Goal: Contribute content: Add original content to the website for others to see

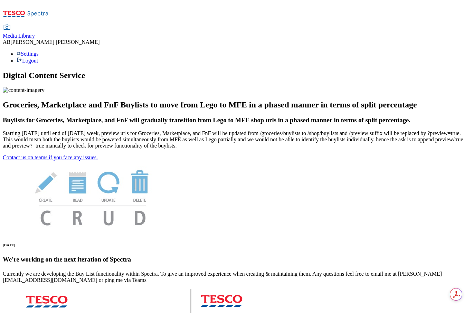
click at [35, 33] on span "Media Library" at bounding box center [19, 36] width 32 height 6
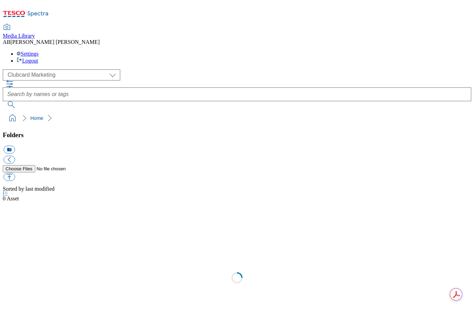
scroll to position [0, 0]
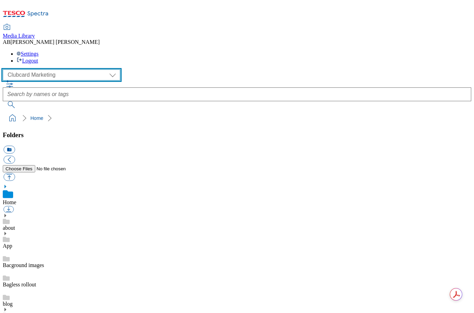
click at [34, 69] on select "Clubcard Marketing Dotcom UK GHS Marketing UK GHS Product UK GHS ROI" at bounding box center [61, 74] width 117 height 11
select select "flare-homepage"
click at [5, 69] on select "Clubcard Marketing Dotcom UK GHS Marketing UK GHS Product UK GHS ROI" at bounding box center [61, 74] width 117 height 11
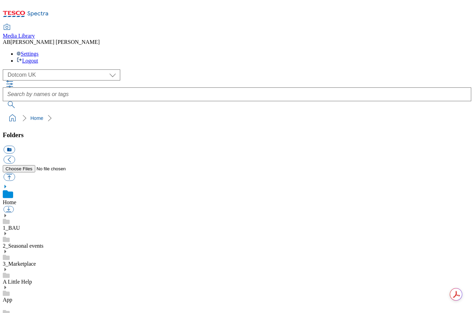
click at [6, 214] on use at bounding box center [5, 215] width 2 height 3
click at [28, 262] on link "Home Page" at bounding box center [16, 265] width 26 height 6
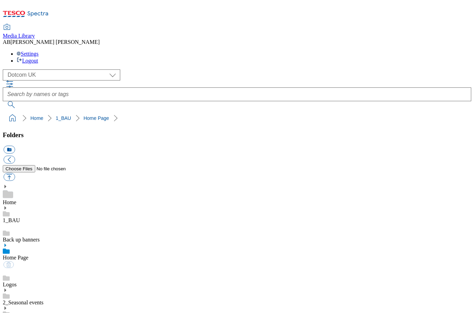
click at [8, 243] on icon at bounding box center [5, 245] width 5 height 5
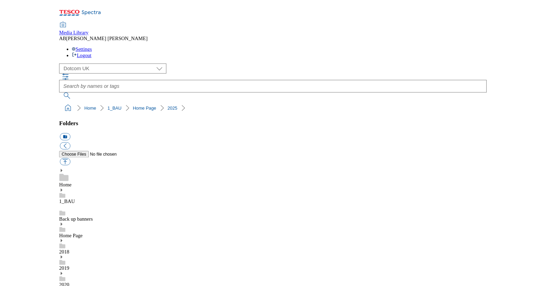
scroll to position [332, 0]
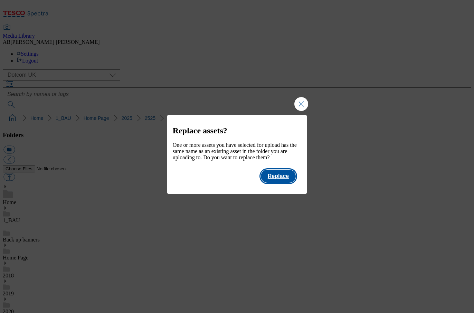
click at [284, 181] on button "Replace" at bounding box center [278, 176] width 35 height 13
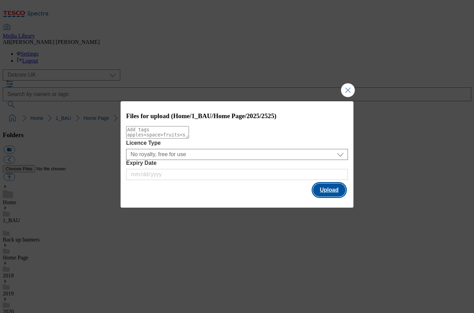
click at [338, 191] on button "Upload" at bounding box center [329, 189] width 32 height 13
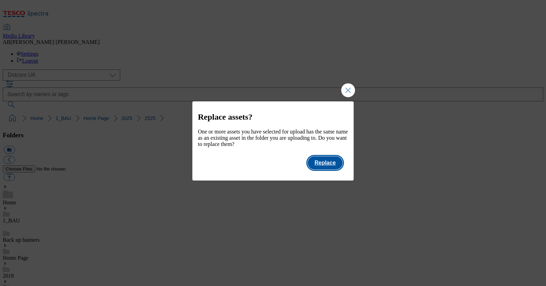
click at [333, 169] on button "Replace" at bounding box center [325, 162] width 35 height 13
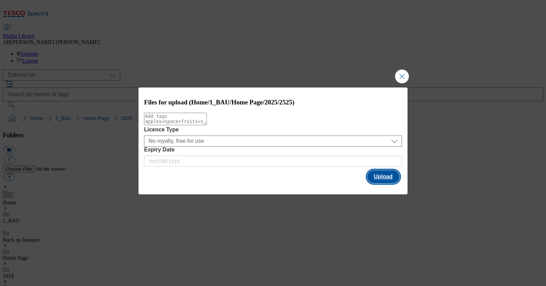
click at [380, 178] on button "Upload" at bounding box center [383, 176] width 32 height 13
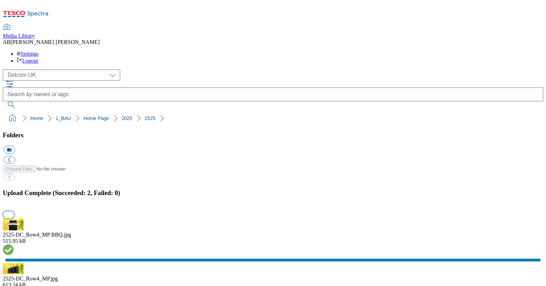
click at [14, 211] on button "button" at bounding box center [8, 214] width 10 height 7
